Goal: Find specific page/section: Find specific page/section

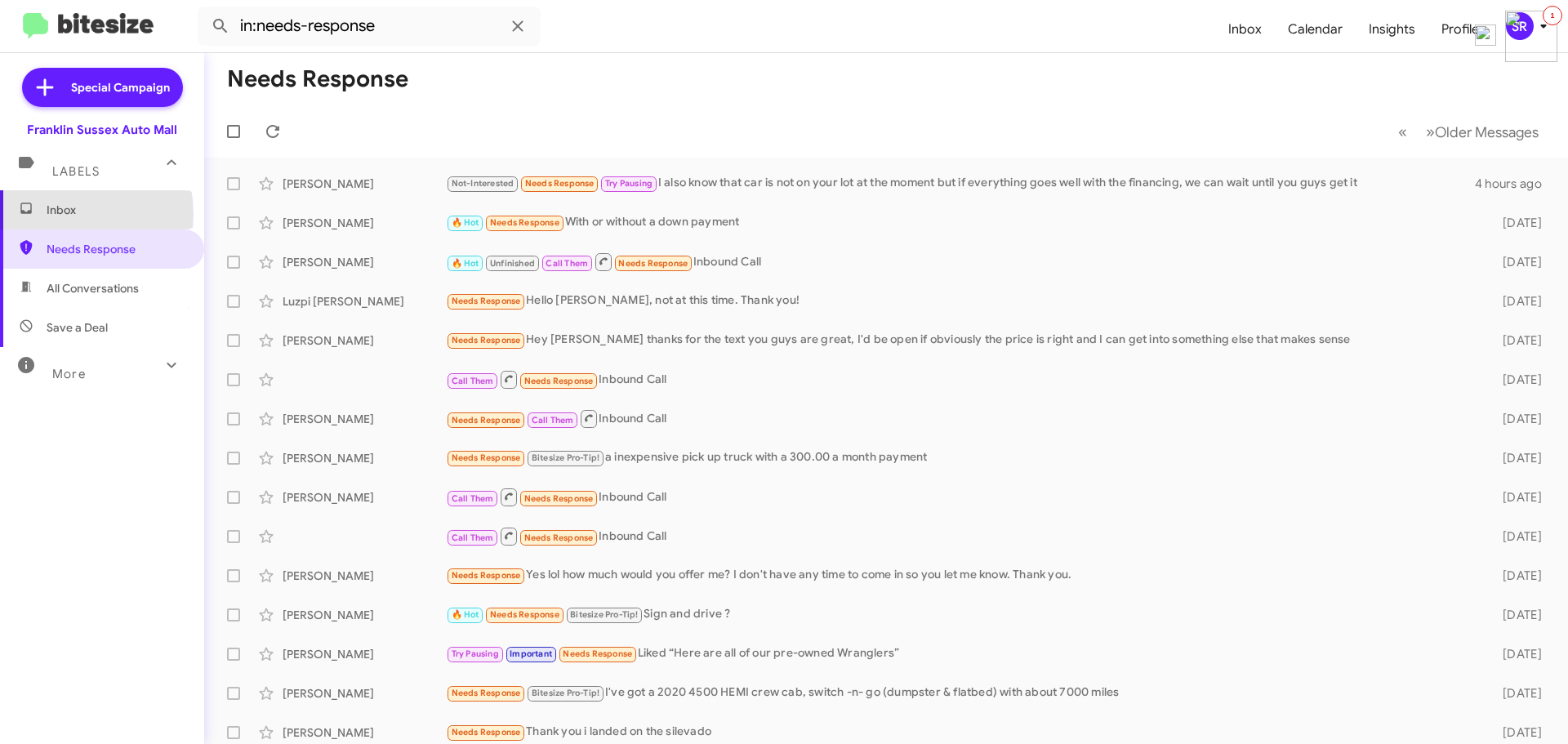
click at [53, 214] on span "Inbox" at bounding box center [116, 210] width 139 height 16
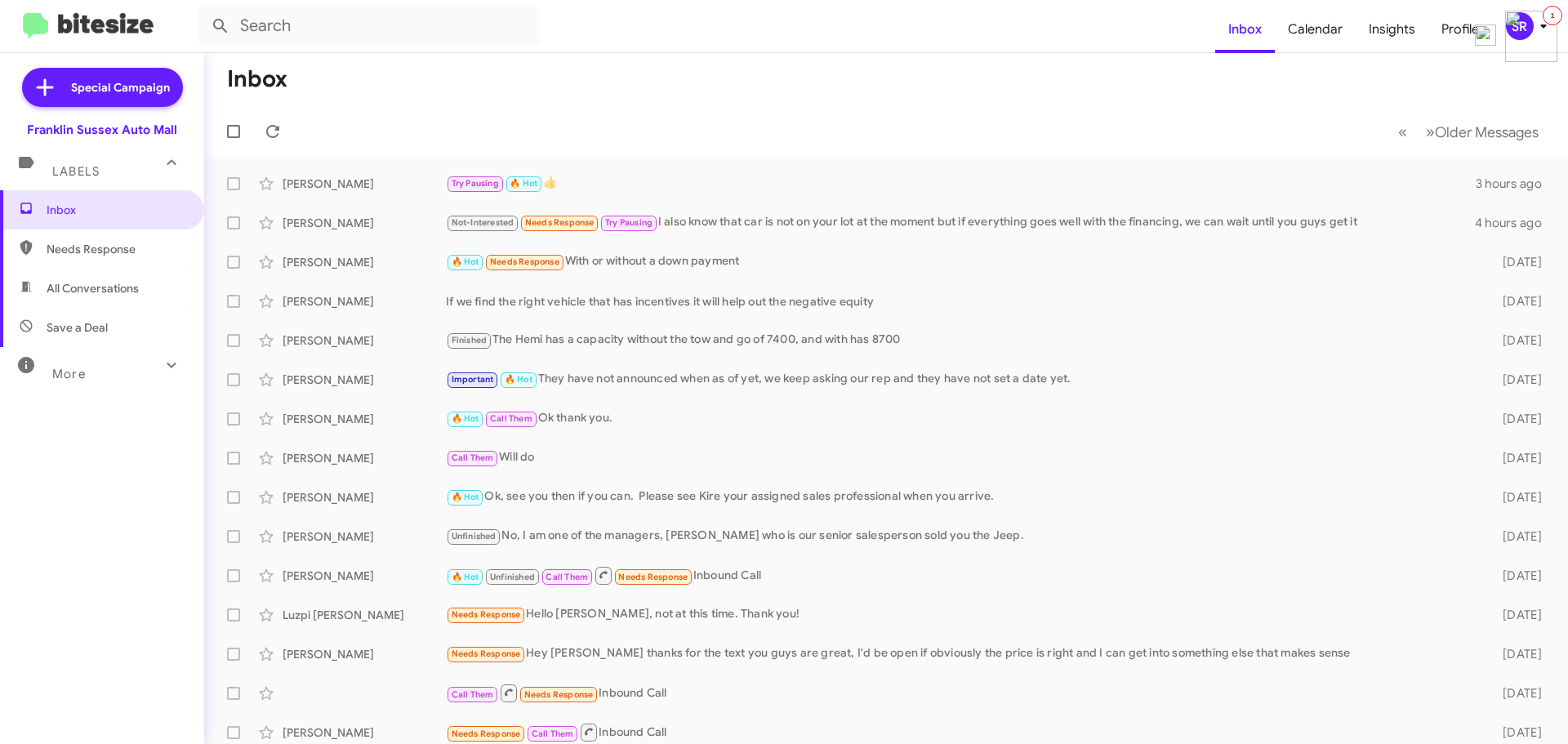
click at [49, 254] on span "Needs Response" at bounding box center [116, 249] width 139 height 16
type input "in:needs-response"
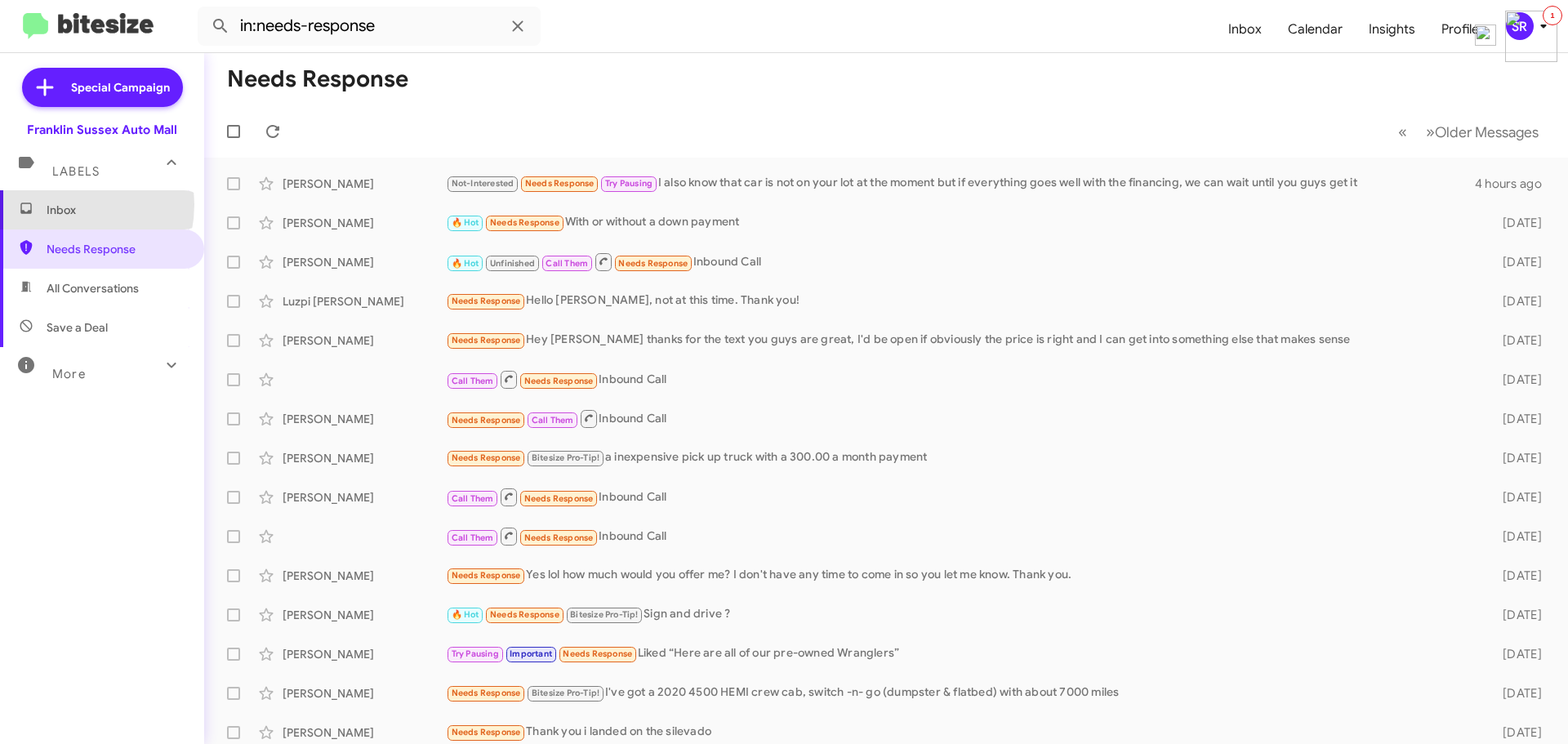
click at [56, 204] on span "Inbox" at bounding box center [116, 210] width 139 height 16
